Goal: Transaction & Acquisition: Purchase product/service

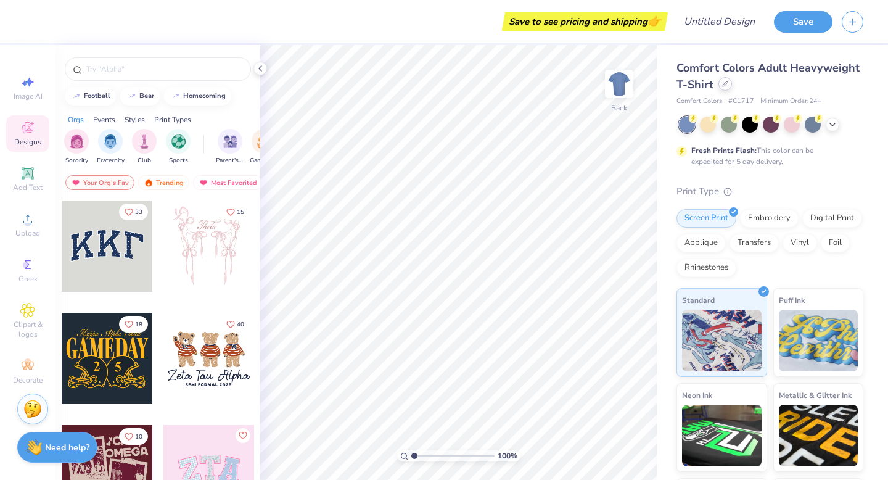
click at [720, 83] on div at bounding box center [725, 84] width 14 height 14
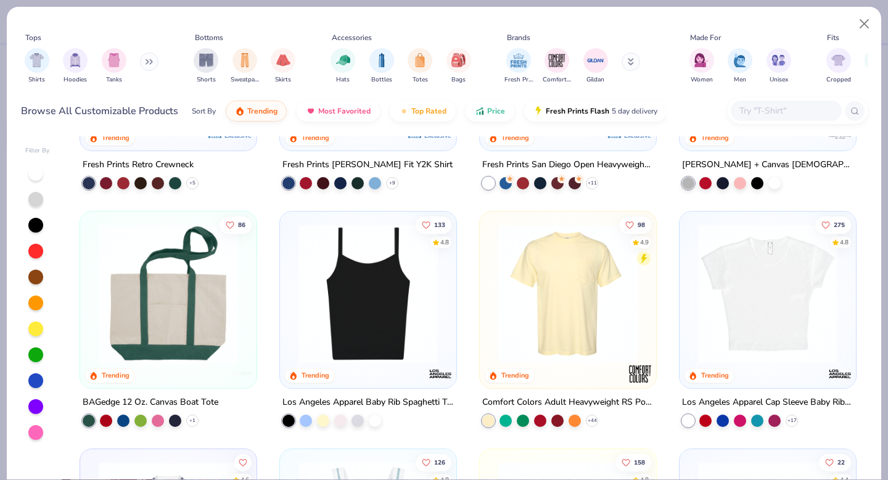
scroll to position [883, 0]
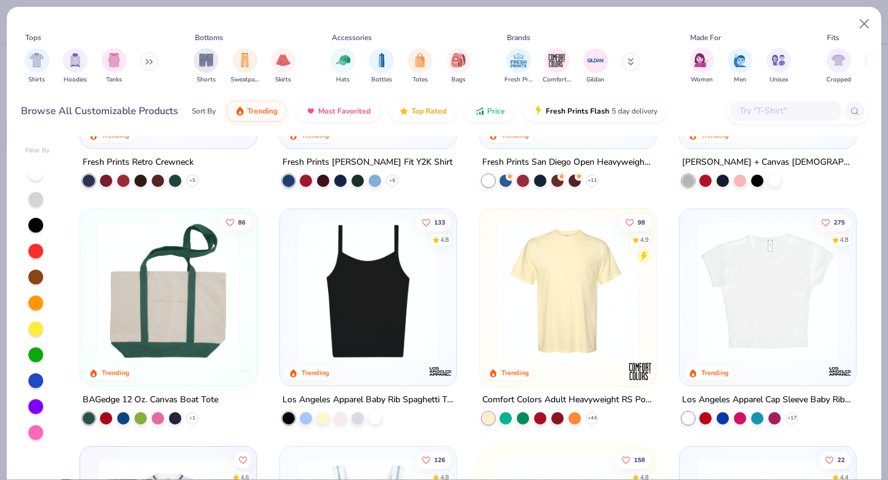
click at [353, 306] on img at bounding box center [368, 290] width 152 height 139
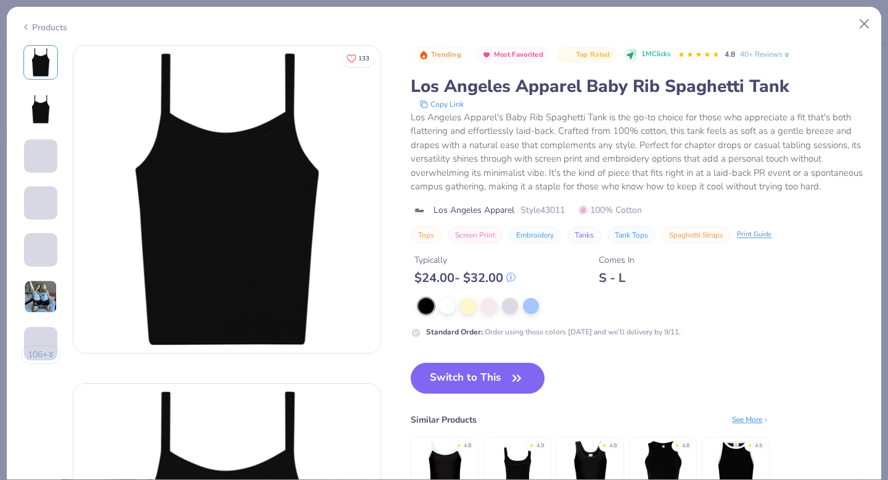
click at [46, 283] on img at bounding box center [40, 296] width 33 height 33
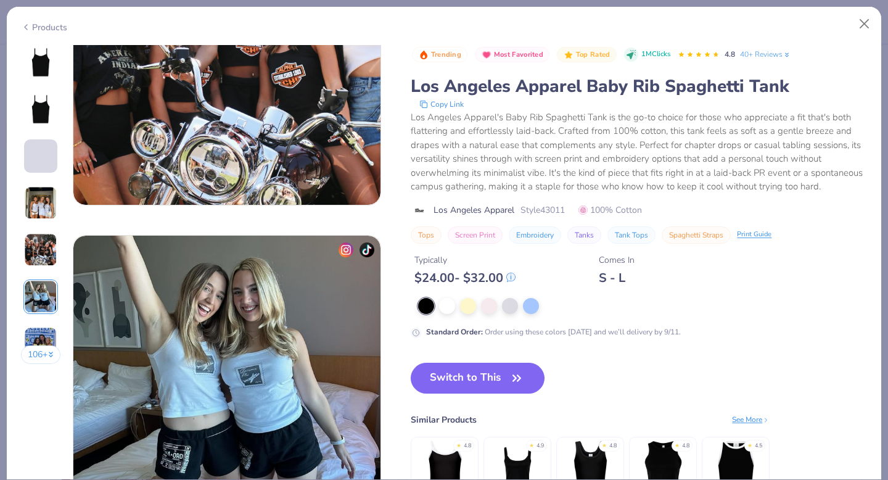
scroll to position [1636, 0]
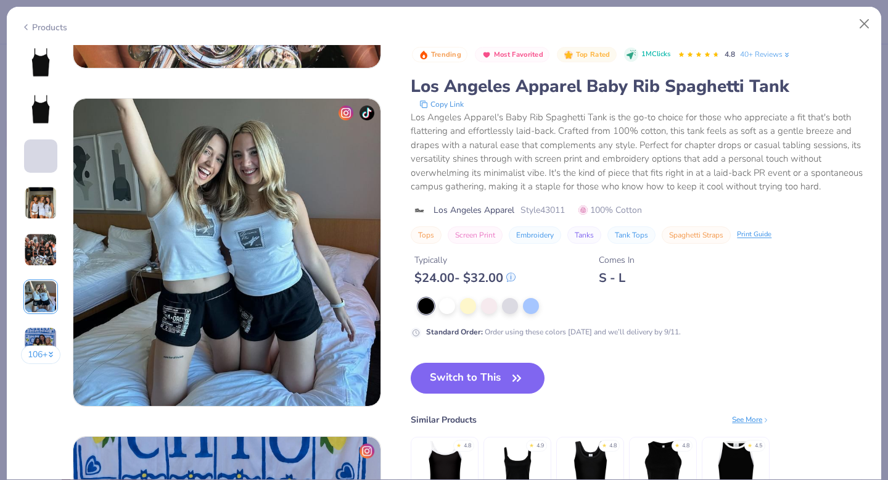
click at [458, 463] on img at bounding box center [444, 467] width 59 height 59
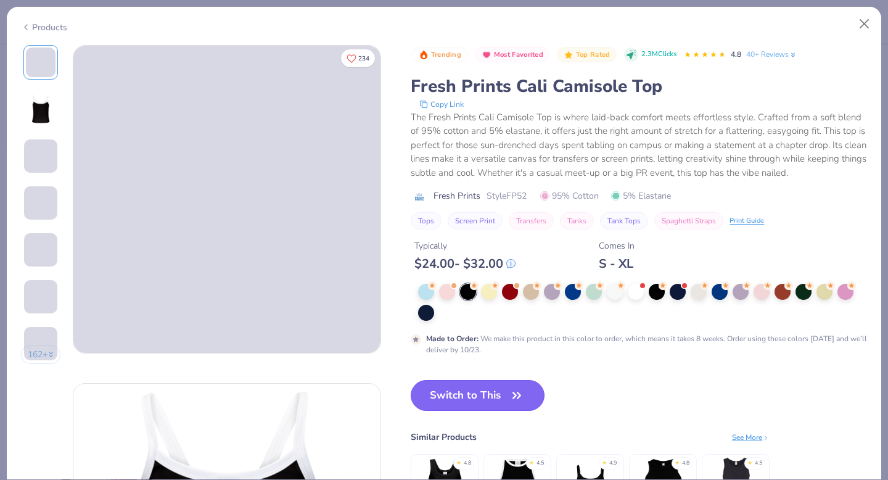
click at [457, 398] on button "Switch to This" at bounding box center [478, 395] width 134 height 31
type textarea "x"
